Goal: Task Accomplishment & Management: Manage account settings

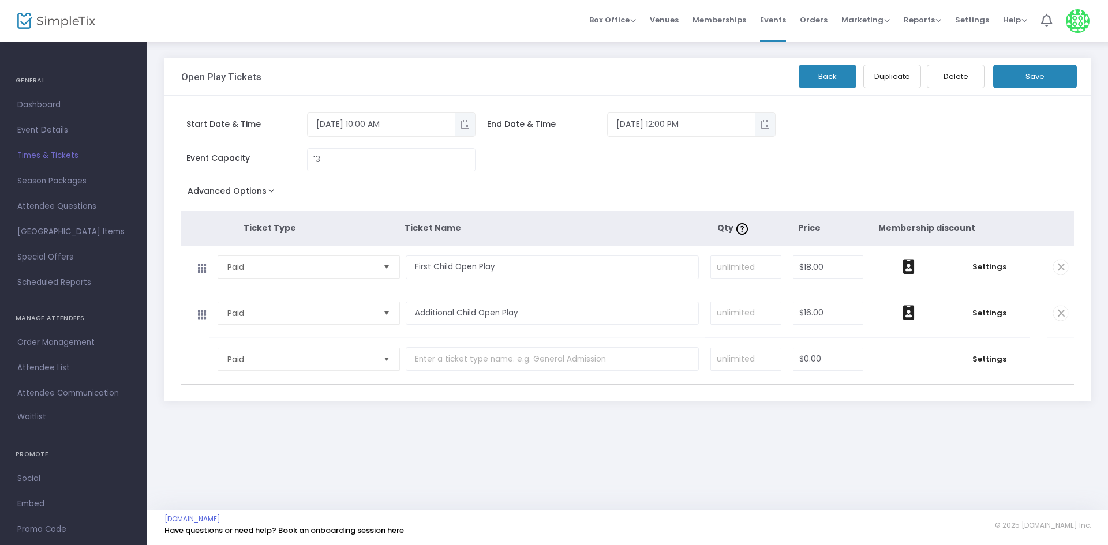
click at [62, 159] on span "Times & Tickets" at bounding box center [73, 155] width 112 height 15
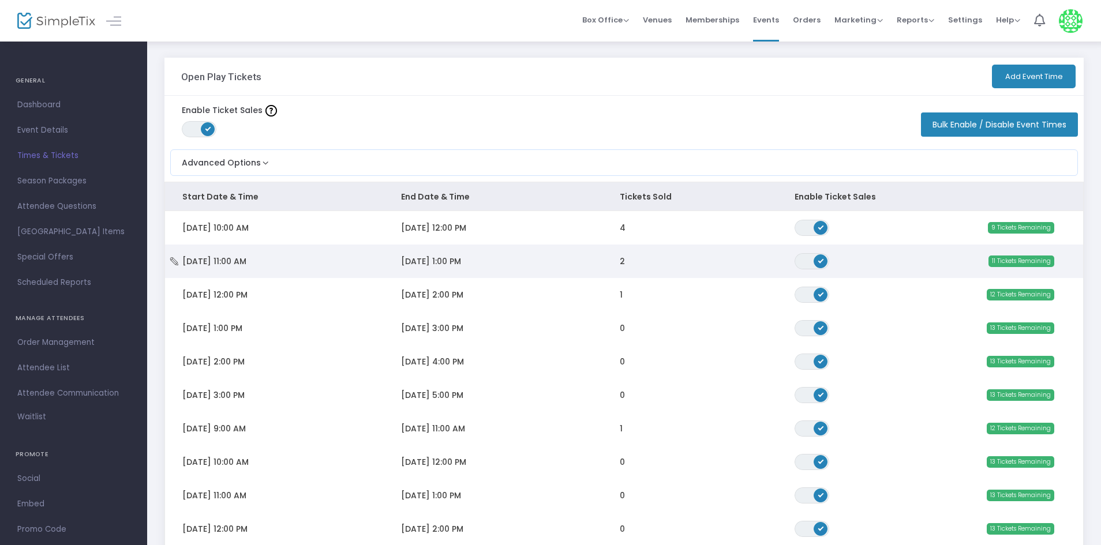
click at [246, 258] on span "[DATE] 11:00 AM" at bounding box center [214, 262] width 64 height 12
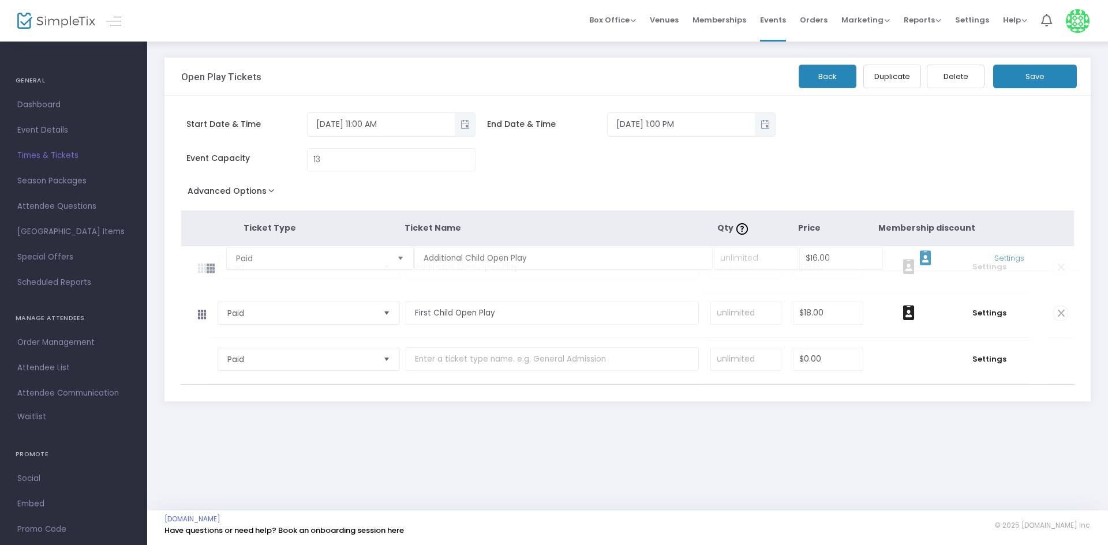
drag, startPoint x: 198, startPoint y: 316, endPoint x: 202, endPoint y: 277, distance: 38.9
drag, startPoint x: 205, startPoint y: 269, endPoint x: 207, endPoint y: 295, distance: 26.6
click at [637, 440] on div "Open Play Tickets Back Duplicate Delete Save Start Date & Time [DATE] 11:00 AM …" at bounding box center [627, 249] width 961 height 418
click at [1033, 76] on button "Save" at bounding box center [1035, 77] width 84 height 24
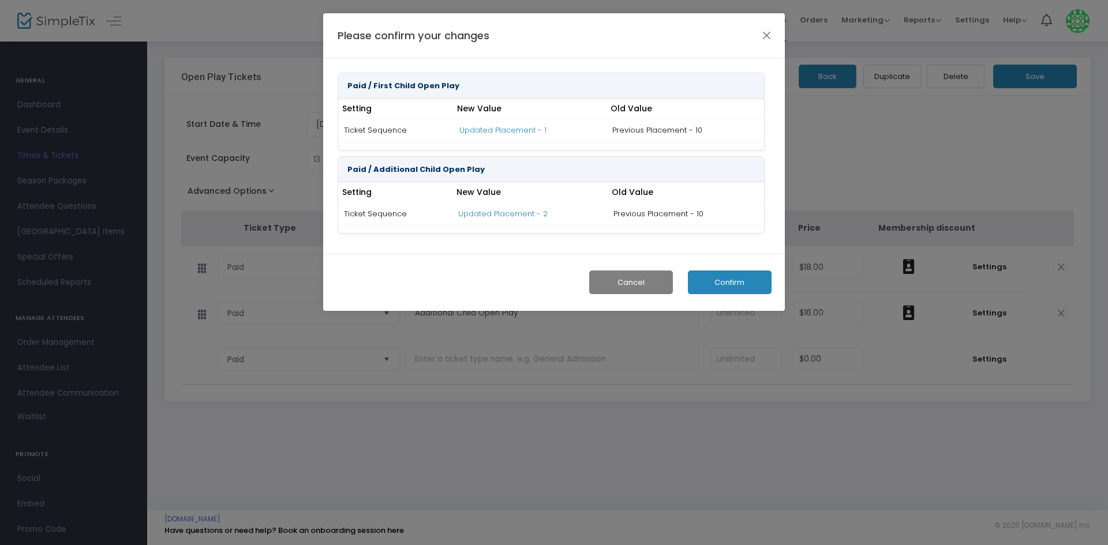
click at [725, 290] on button "Confirm" at bounding box center [730, 283] width 84 height 24
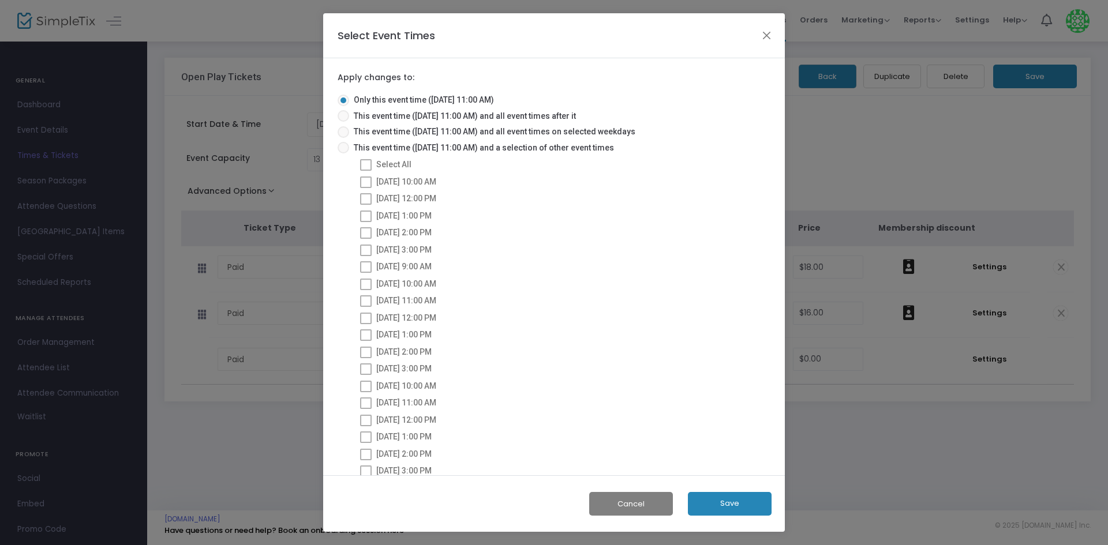
click at [417, 148] on span "This event time ([DATE] 11:00 AM) and a selection of other event times" at bounding box center [481, 148] width 265 height 12
click at [343, 153] on input "This event time ([DATE] 11:00 AM) and a selection of other event times" at bounding box center [343, 153] width 1 height 1
radio input "true"
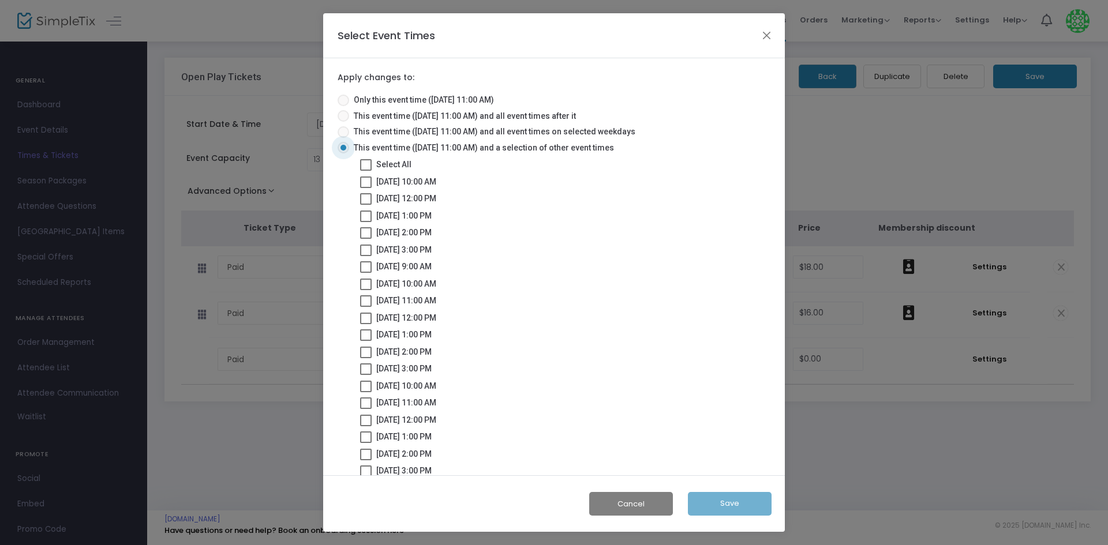
click at [361, 167] on span at bounding box center [366, 165] width 12 height 12
click at [365, 171] on input "Select All" at bounding box center [365, 171] width 1 height 1
checkbox input "true"
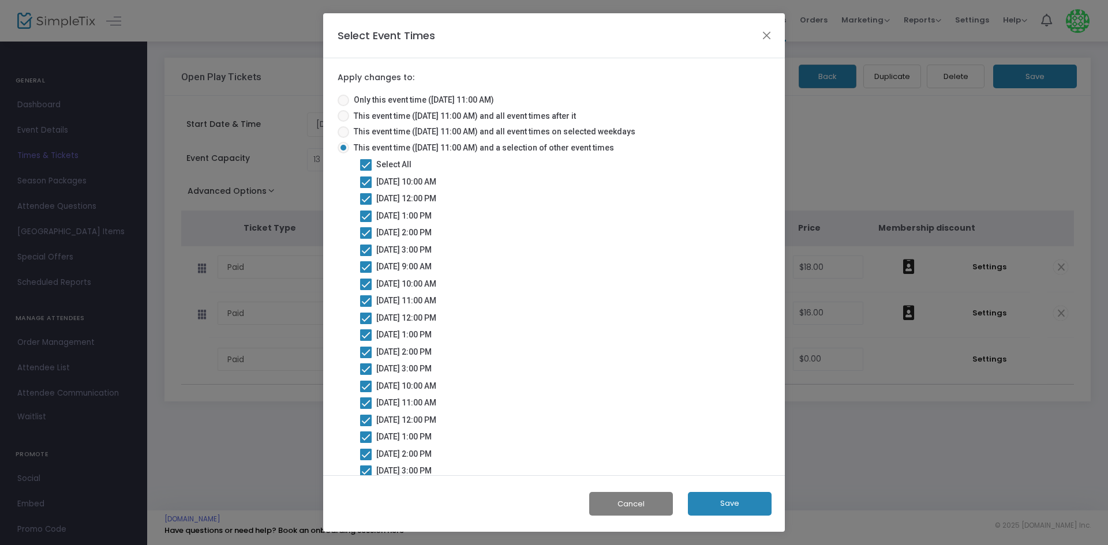
click at [738, 501] on button "Save" at bounding box center [730, 504] width 84 height 24
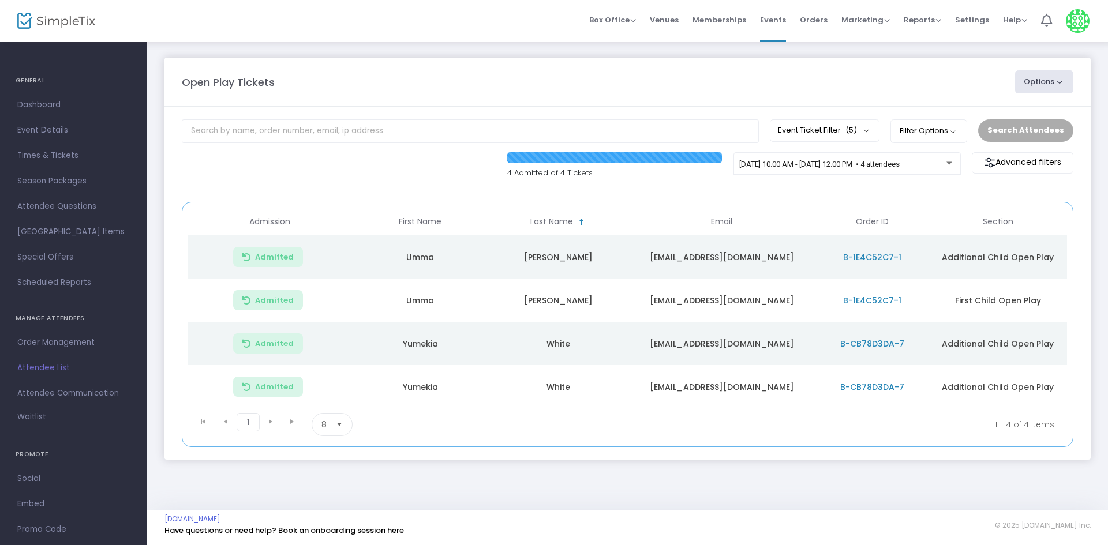
click at [967, 164] on div "Advanced filters" at bounding box center [1022, 162] width 113 height 21
click at [899, 167] on span "10/15/2025 @ 10:00 AM - 10/15/2025 @ 12:00 PM • 4 attendees" at bounding box center [819, 164] width 160 height 9
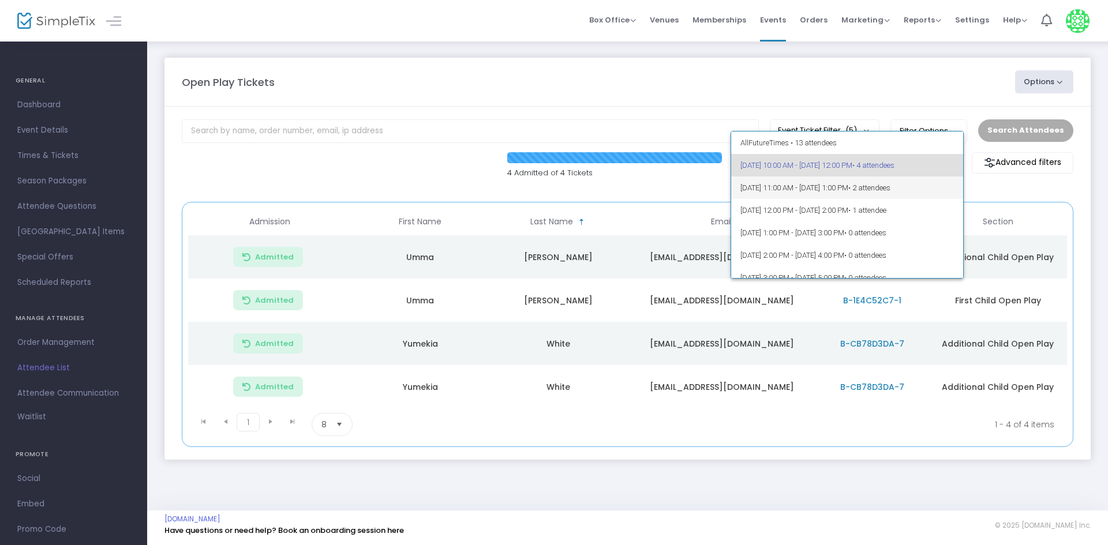
click at [931, 193] on span "10/15/2025 @ 11:00 AM - 10/15/2025 @ 1:00 PM • 2 attendees" at bounding box center [847, 188] width 214 height 22
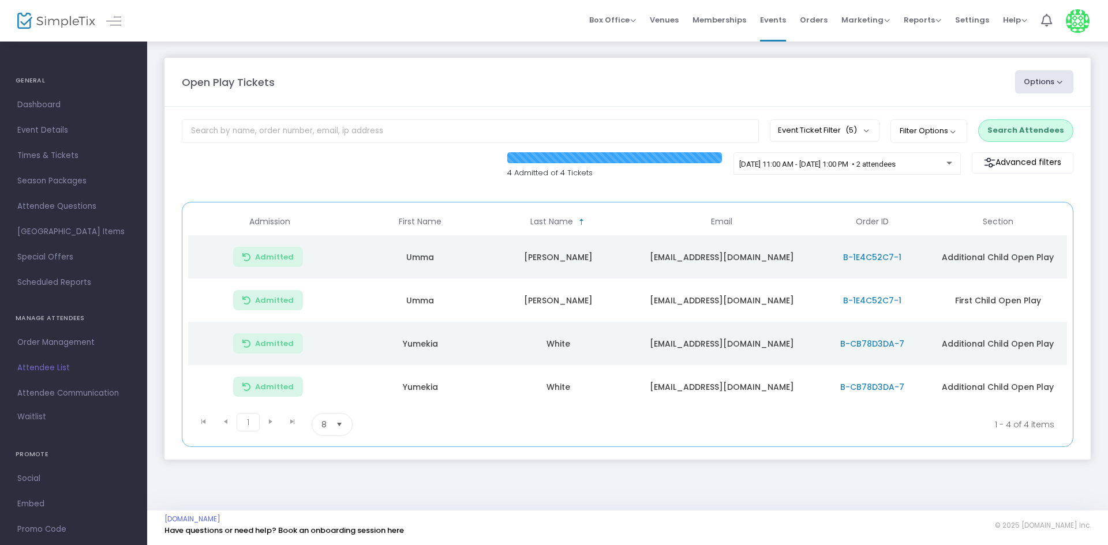
click at [1008, 139] on button "Search Attendees" at bounding box center [1025, 130] width 95 height 22
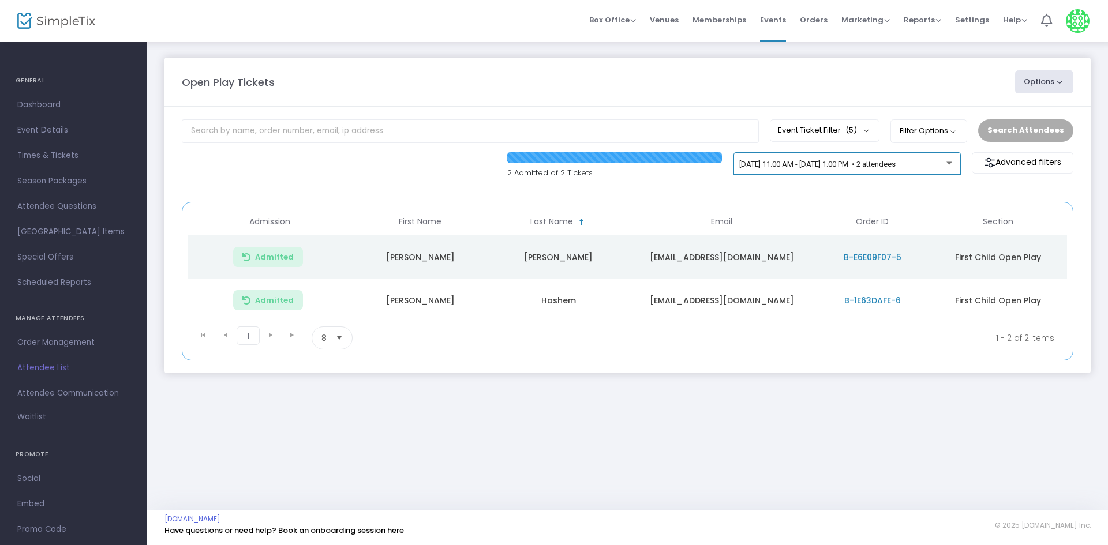
click at [877, 153] on div "10/15/2025 @ 11:00 AM - 10/15/2025 @ 1:00 PM • 2 attendees" at bounding box center [846, 163] width 227 height 23
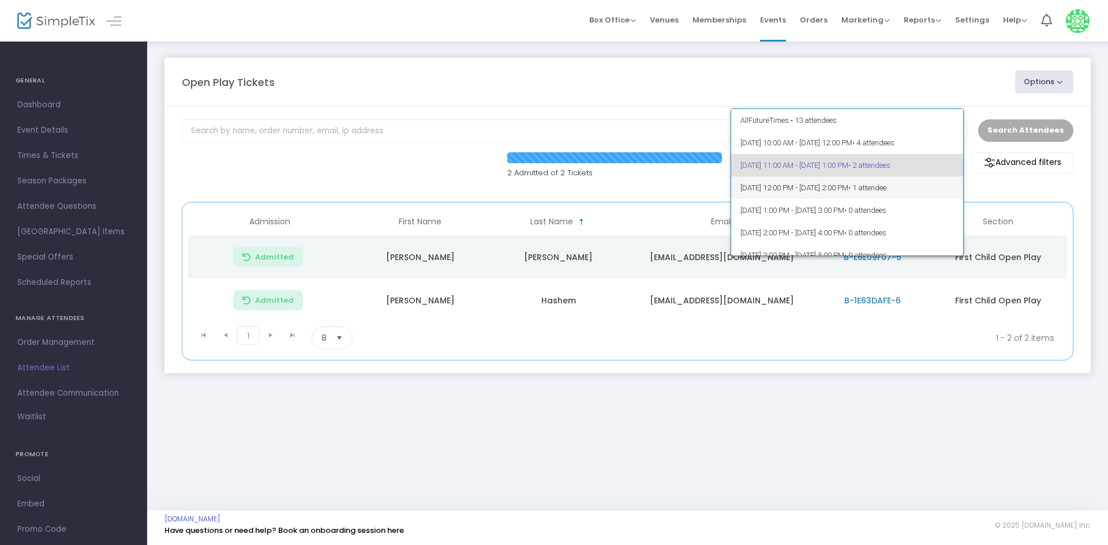
click at [912, 182] on span "10/15/2025 @ 12:00 PM - 10/15/2025 @ 2:00 PM • 1 attendee" at bounding box center [847, 188] width 214 height 22
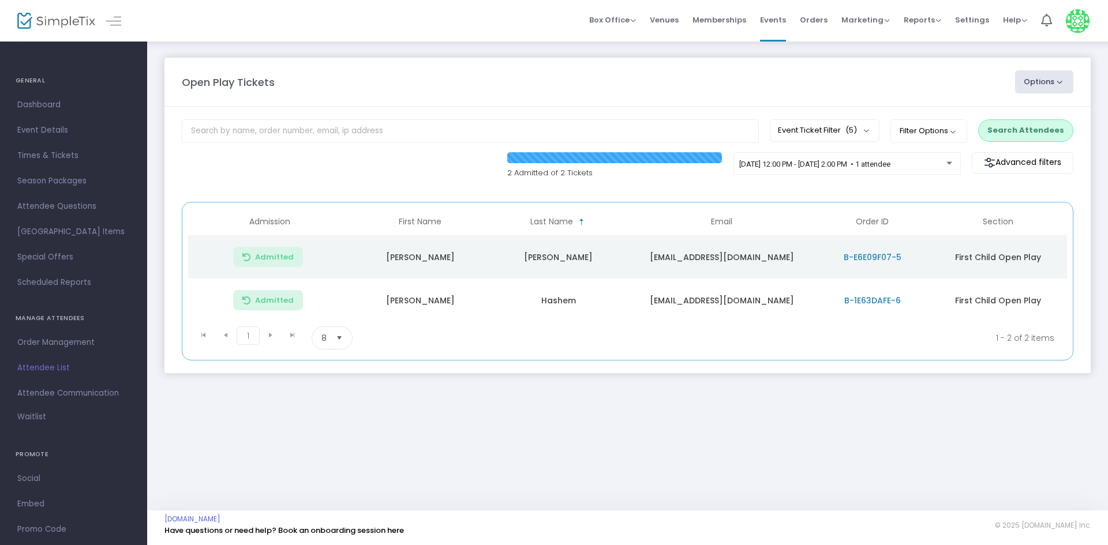
click at [1003, 137] on button "Search Attendees" at bounding box center [1025, 130] width 95 height 22
